Goal: Transaction & Acquisition: Purchase product/service

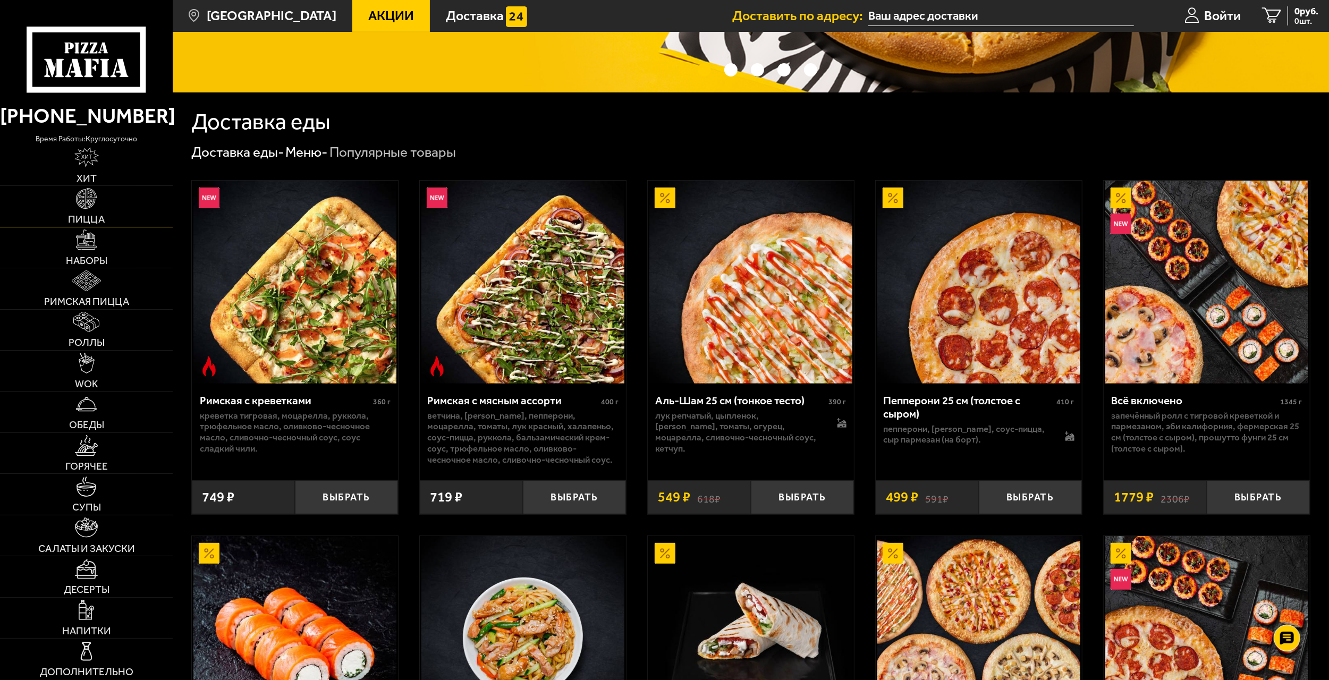
scroll to position [266, 0]
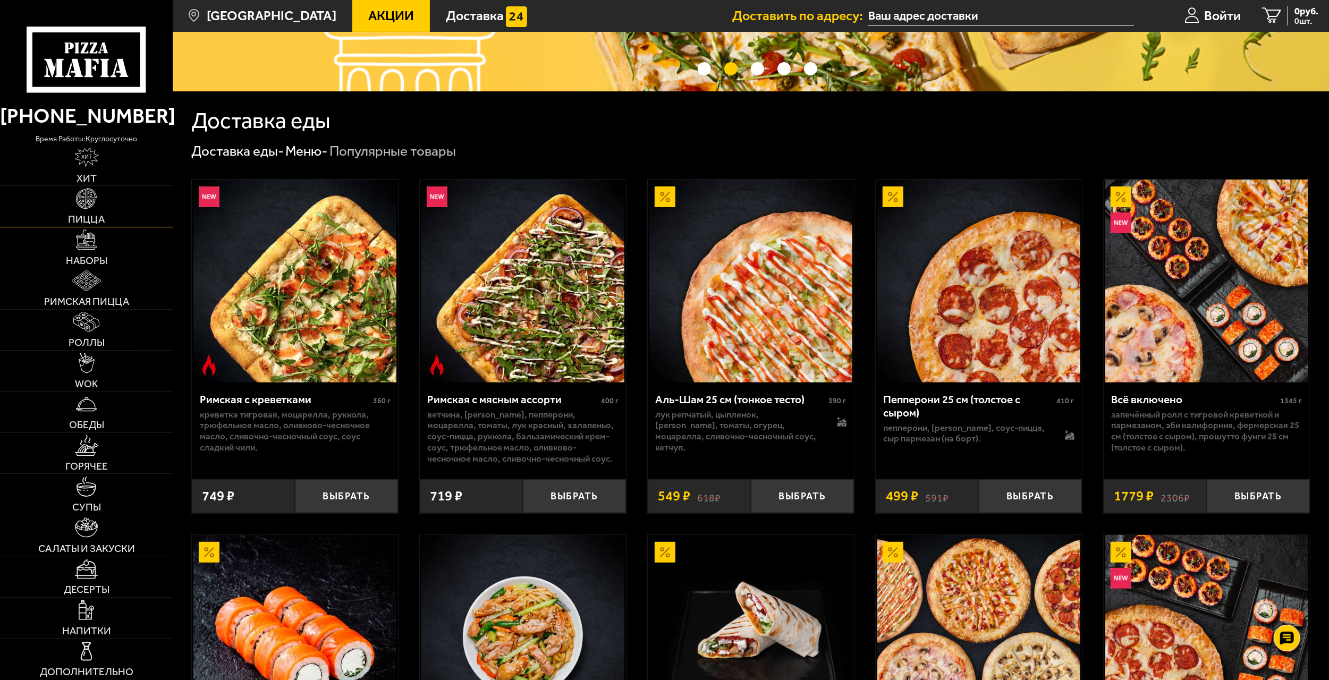
click at [106, 206] on link "Пицца" at bounding box center [86, 206] width 173 height 40
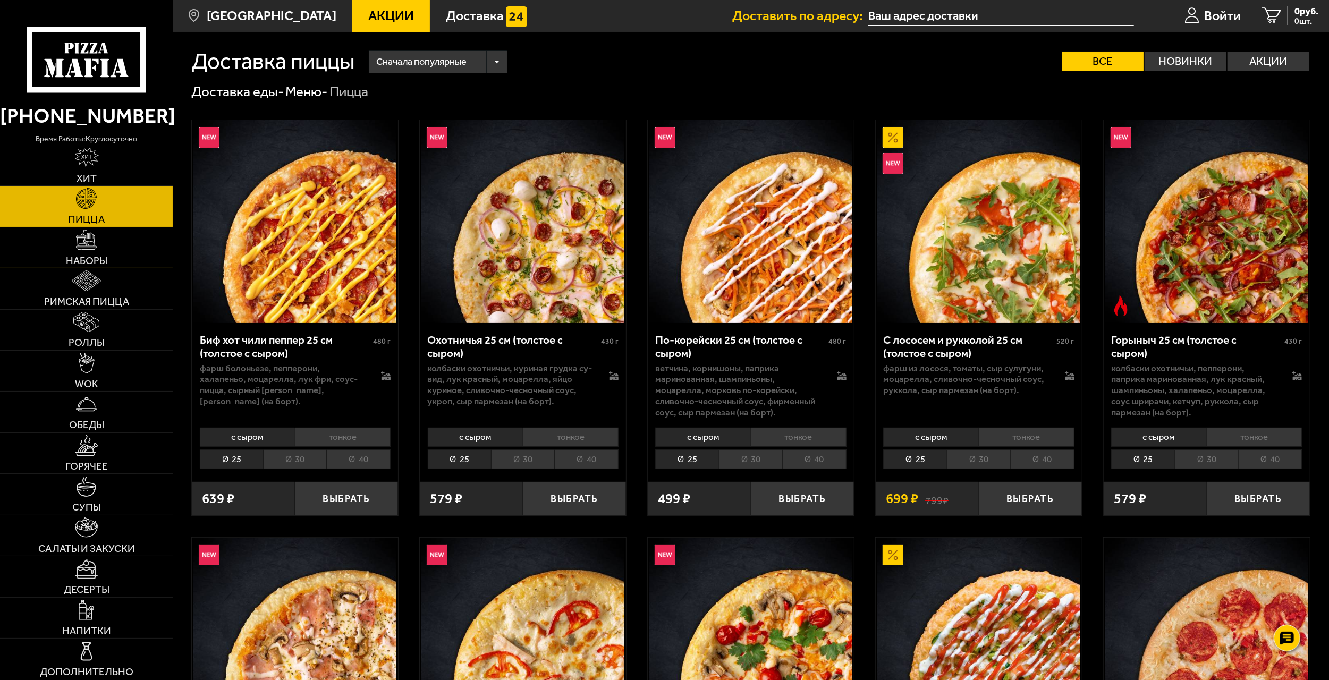
click at [94, 243] on img at bounding box center [86, 240] width 20 height 20
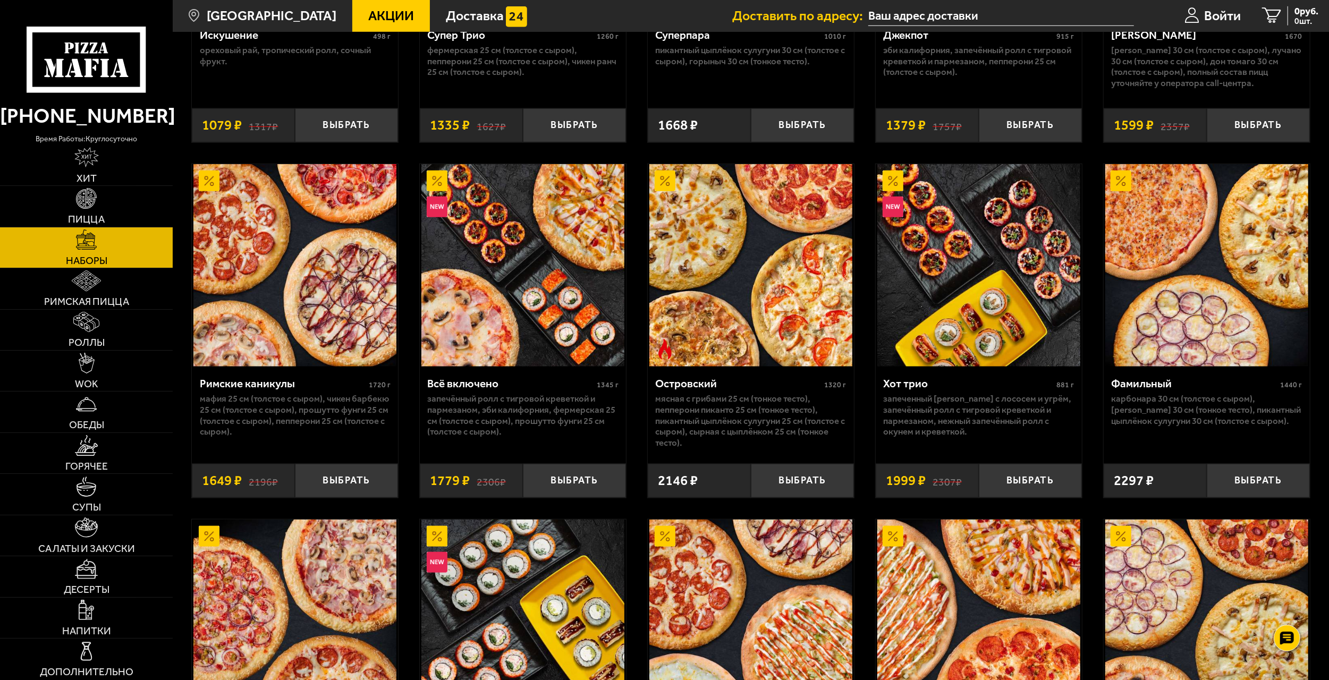
scroll to position [1116, 0]
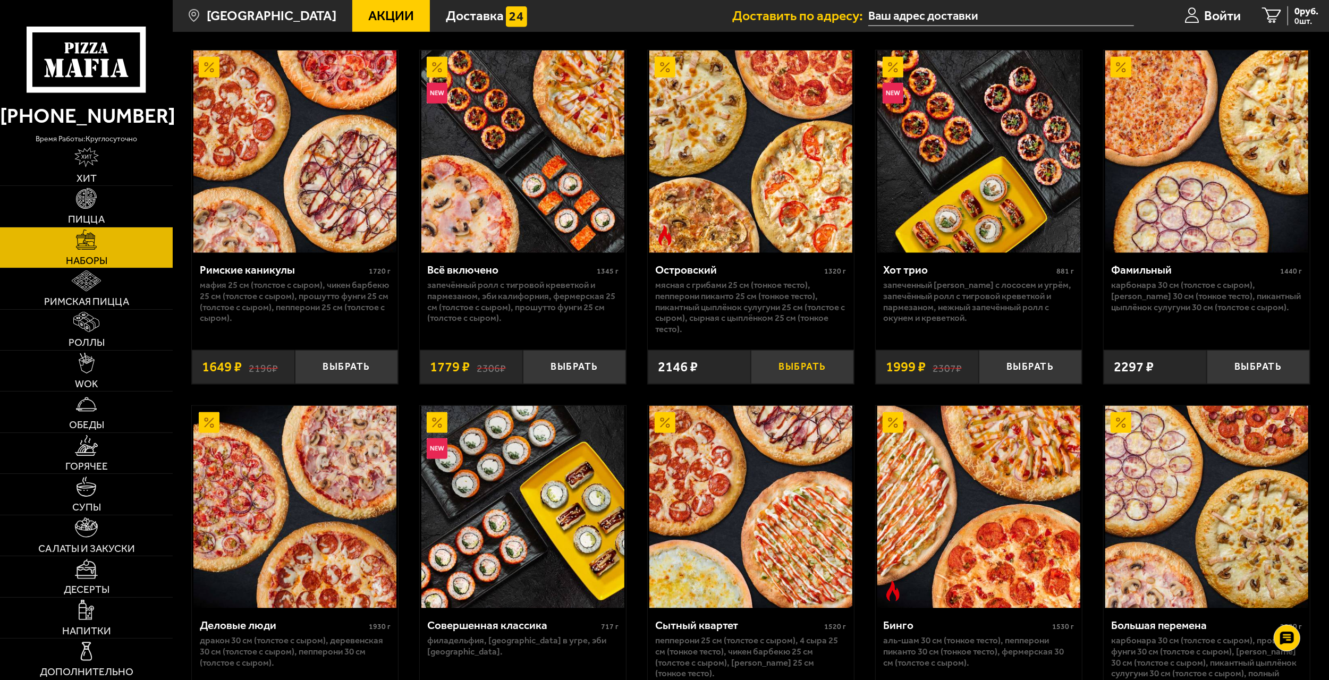
click at [797, 370] on button "Выбрать" at bounding box center [802, 367] width 103 height 34
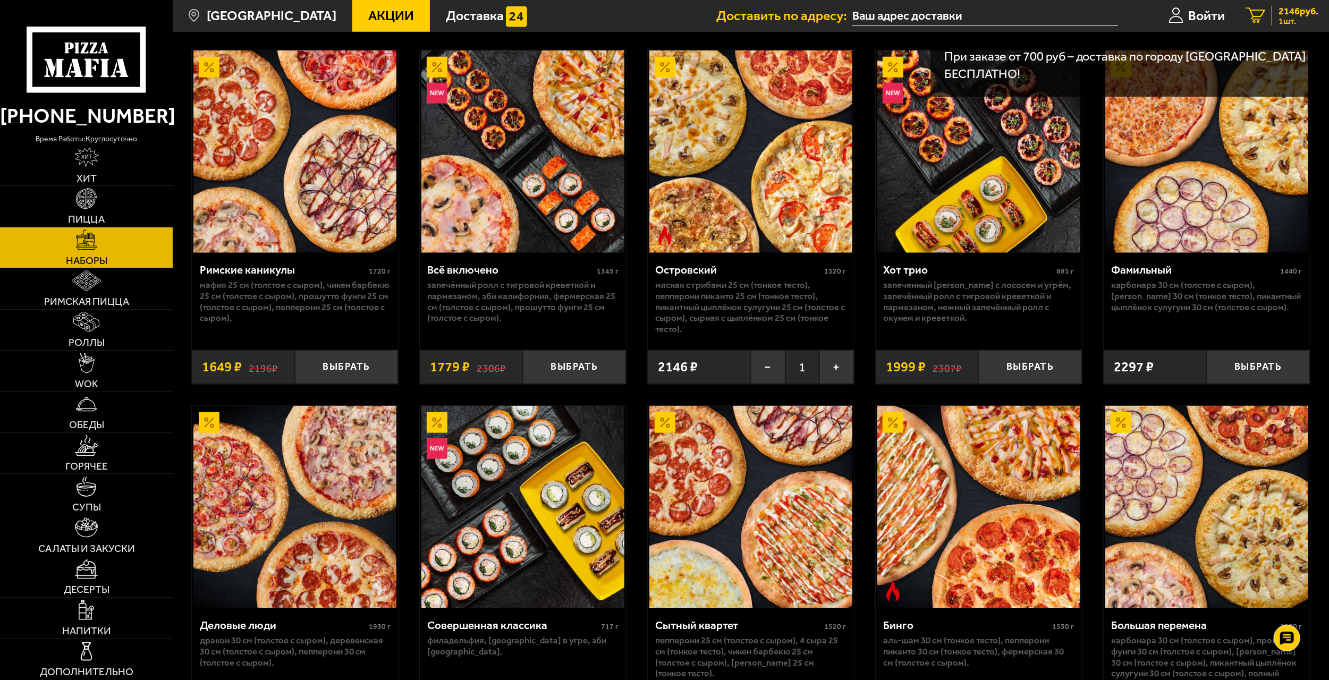
click at [1288, 20] on span "1 шт." at bounding box center [1299, 21] width 40 height 9
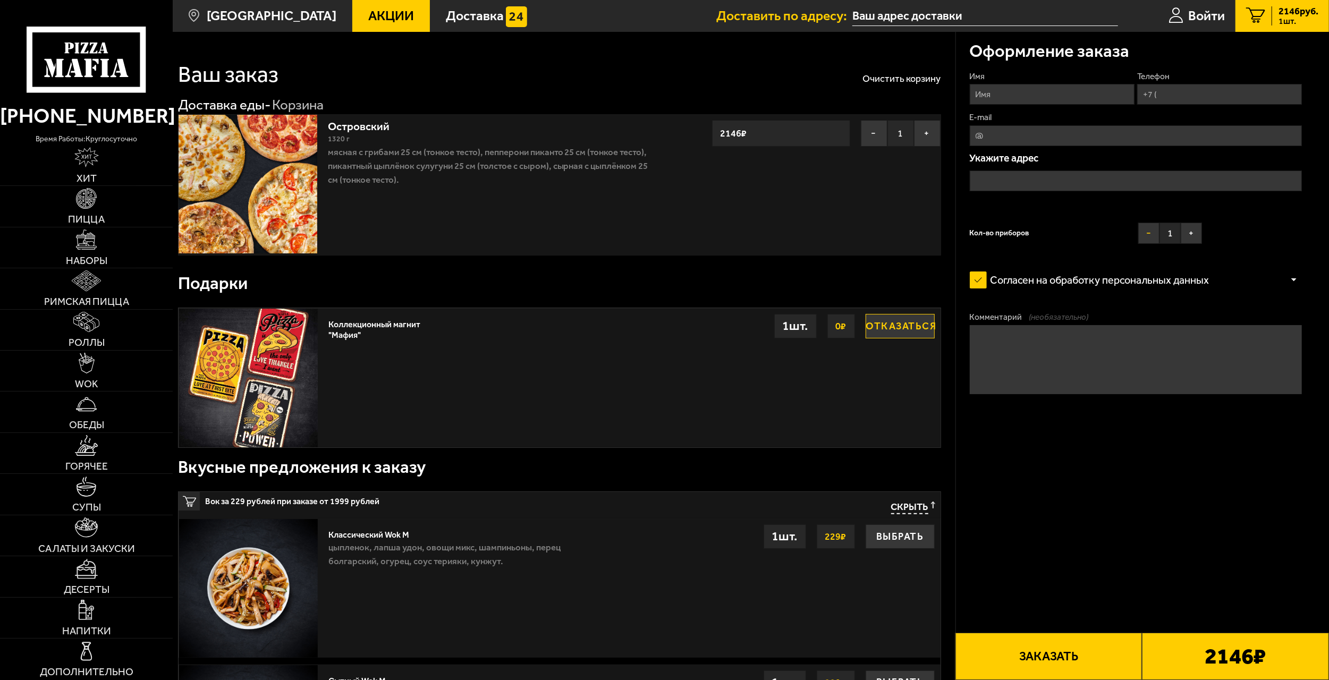
click at [1144, 234] on button "−" at bounding box center [1148, 233] width 21 height 21
click at [1184, 97] on input "Телефон" at bounding box center [1219, 94] width 165 height 21
click at [904, 15] on input "text" at bounding box center [985, 16] width 266 height 20
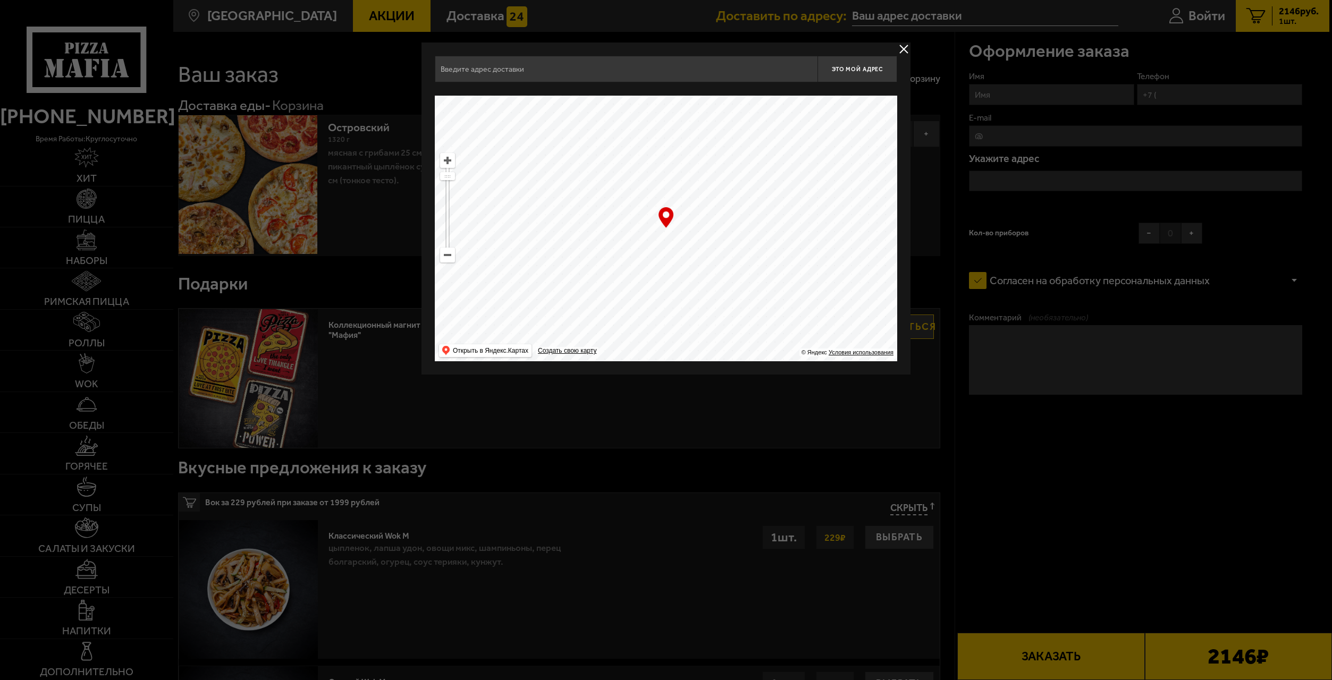
click at [903, 49] on button "delivery type" at bounding box center [903, 49] width 13 height 13
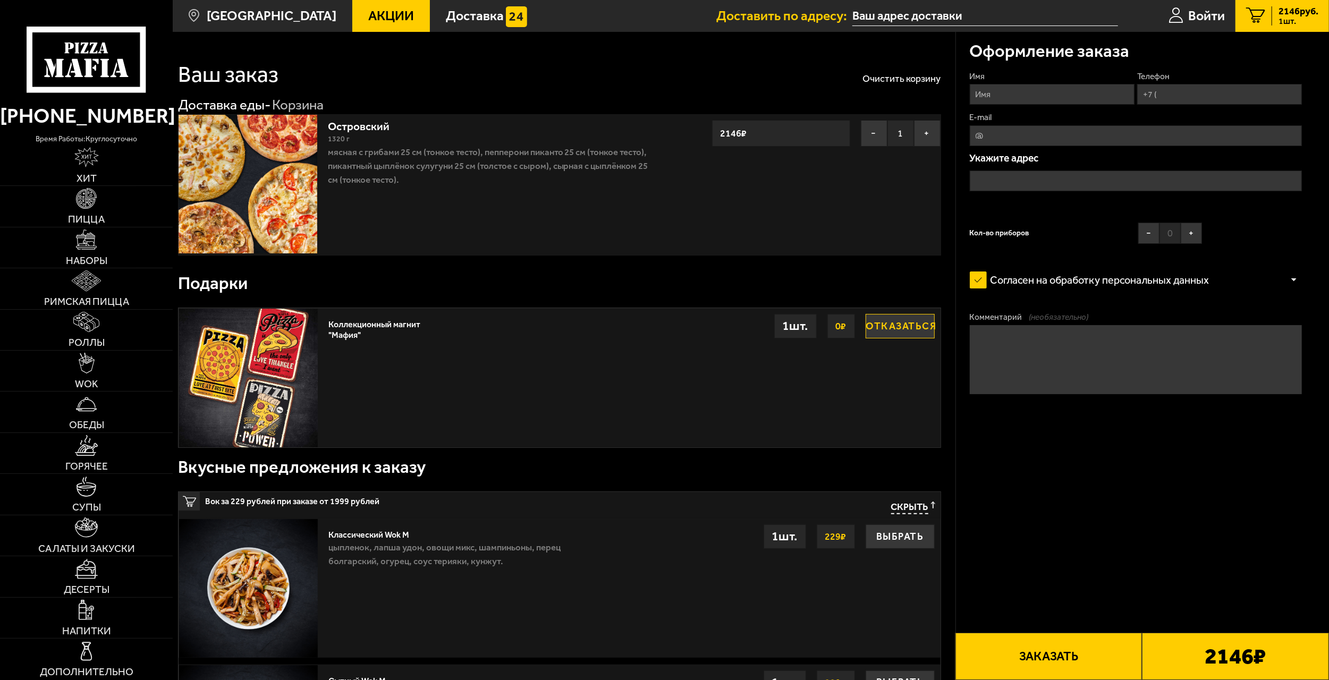
click at [1118, 671] on button "Заказать" at bounding box center [1048, 656] width 187 height 47
click at [1000, 185] on input "text" at bounding box center [1136, 181] width 332 height 21
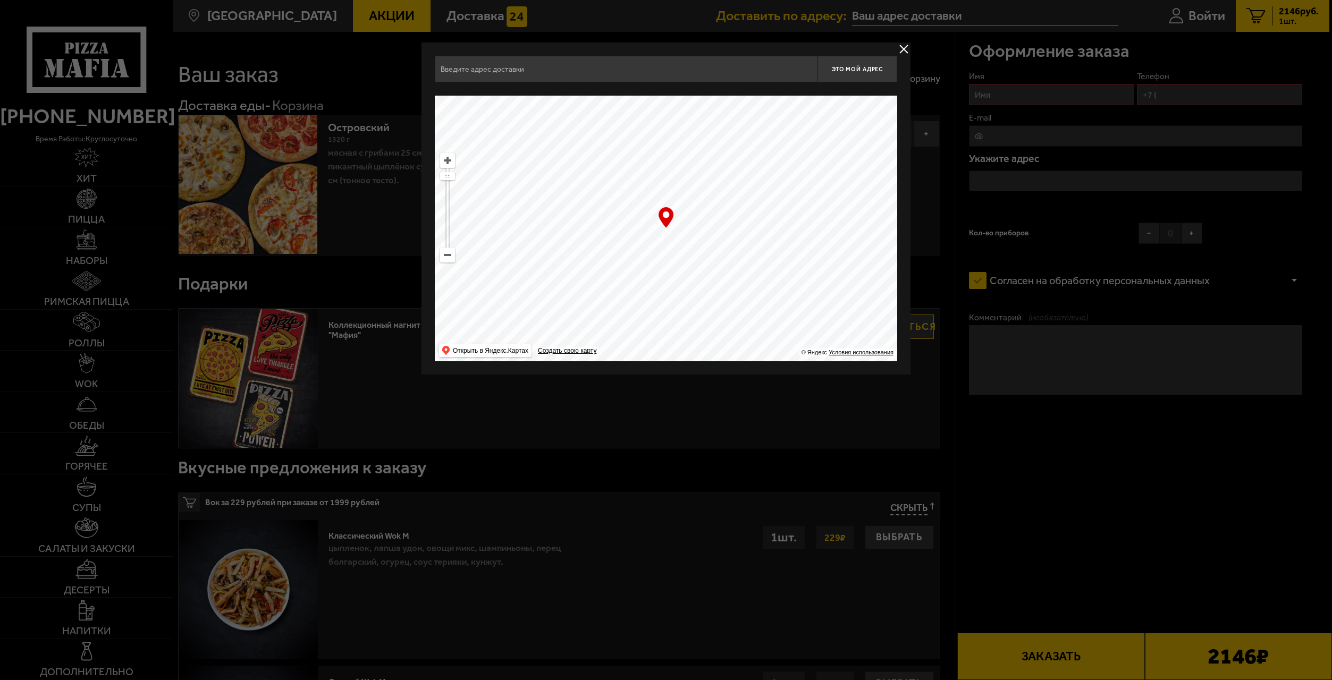
click at [896, 48] on div "Это мой адрес Найдите адрес перетащив карту … © Яндекс Условия использования От…" at bounding box center [665, 209] width 489 height 332
click at [900, 50] on button "delivery type" at bounding box center [903, 49] width 13 height 13
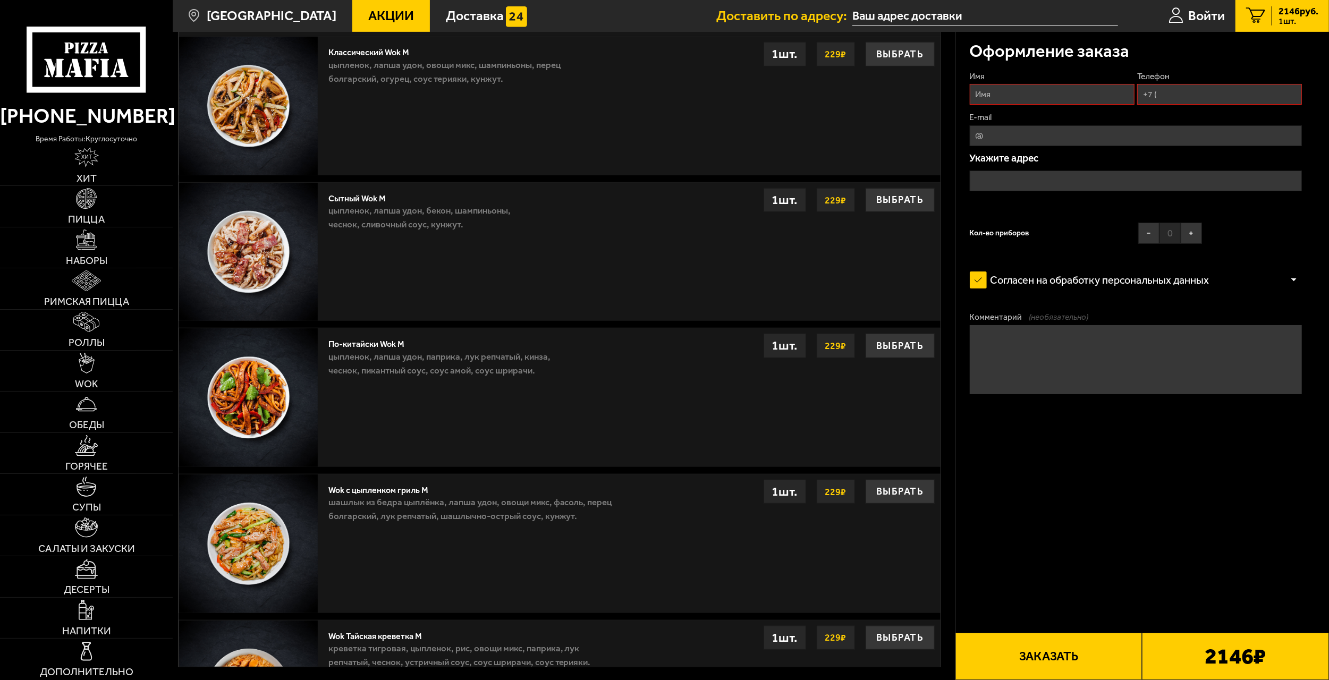
scroll to position [585, 0]
